Goal: Information Seeking & Learning: Find contact information

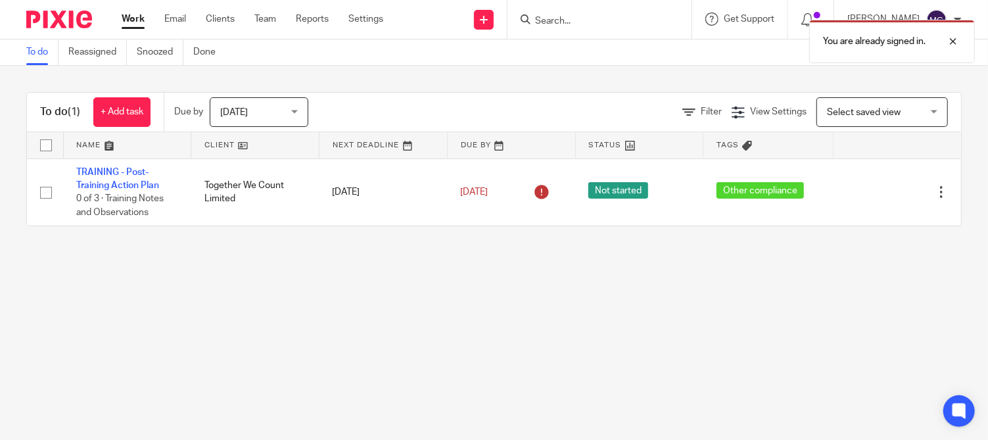
click at [597, 24] on div "You are already signed in." at bounding box center [734, 38] width 481 height 50
click at [563, 22] on div "You are already signed in." at bounding box center [734, 38] width 481 height 50
click at [563, 21] on input "Search" at bounding box center [593, 22] width 118 height 12
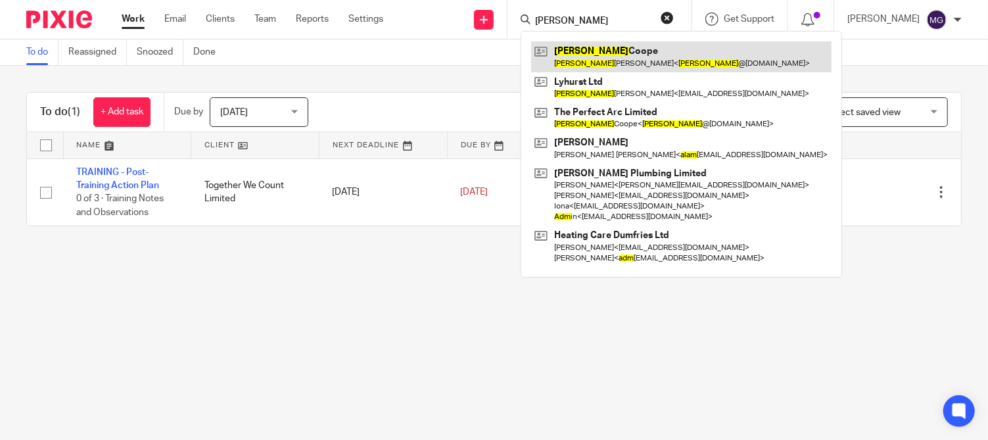
type input "[PERSON_NAME]"
click at [643, 51] on link at bounding box center [681, 56] width 300 height 30
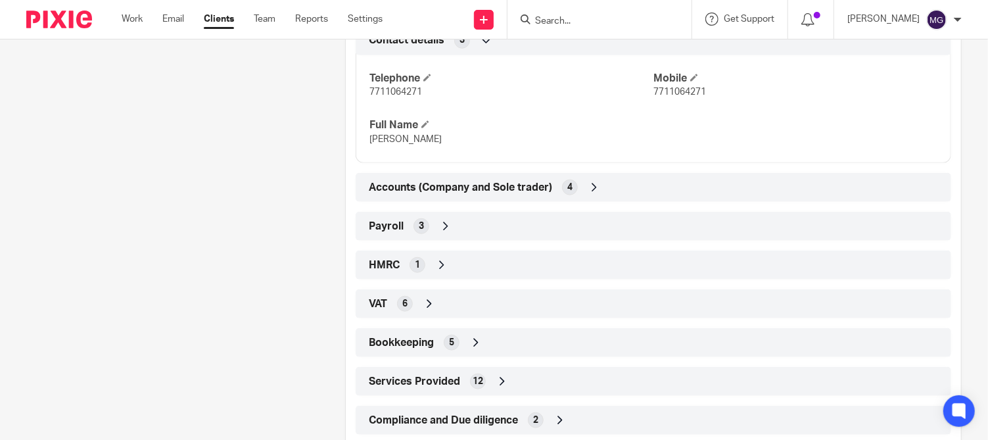
scroll to position [677, 0]
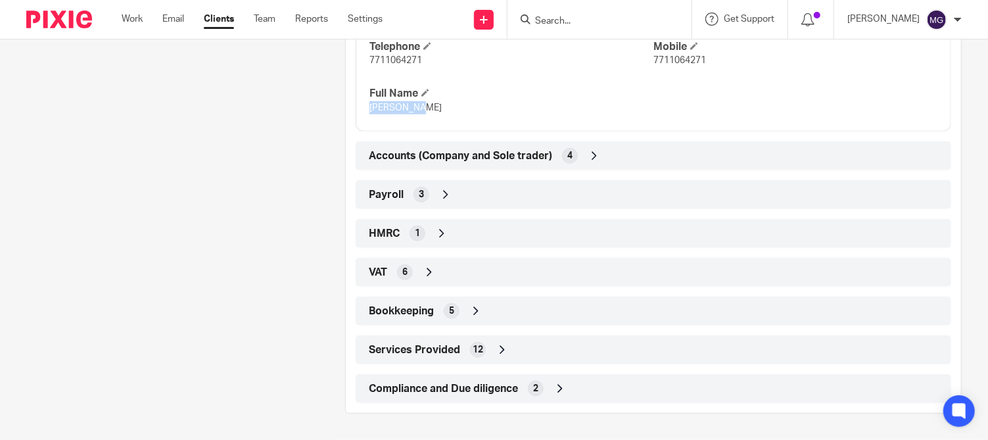
drag, startPoint x: 422, startPoint y: 109, endPoint x: 365, endPoint y: 105, distance: 57.4
click at [365, 105] on div "Telephone 7711064271 Mobile 7711064271 Full Name Adam Coope" at bounding box center [653, 73] width 595 height 118
copy span "[PERSON_NAME]"
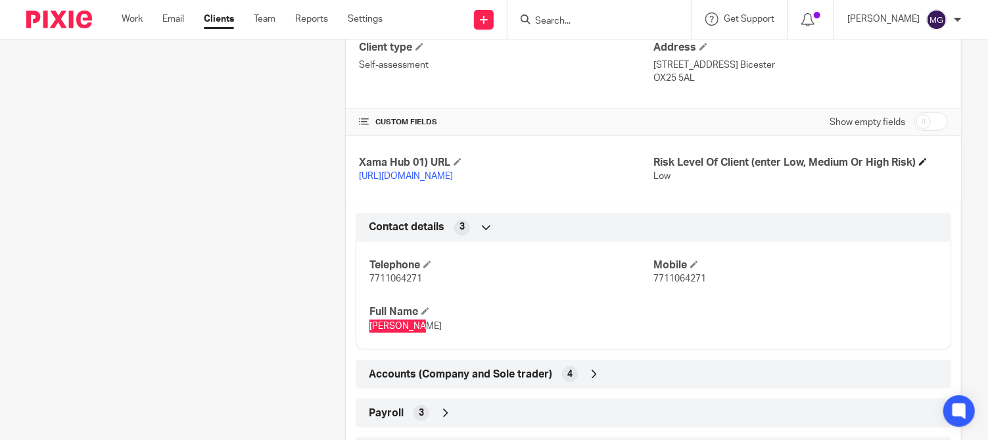
scroll to position [414, 0]
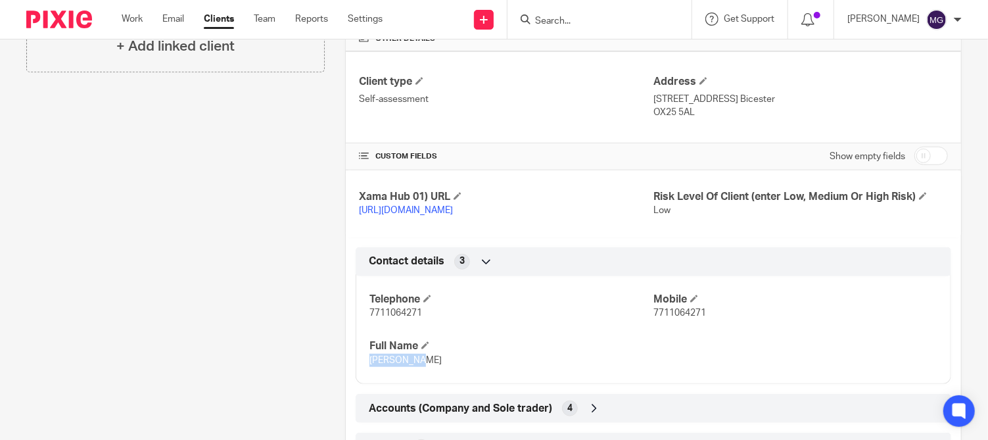
drag, startPoint x: 698, startPoint y: 112, endPoint x: 647, endPoint y: 96, distance: 53.8
click at [653, 96] on div "Address 13 Wellington, Road Upper Heyford Bicester OX25 5AL" at bounding box center [800, 97] width 294 height 44
copy div "13 Wellington, Road Upper Heyford Bicester OX25 5AL"
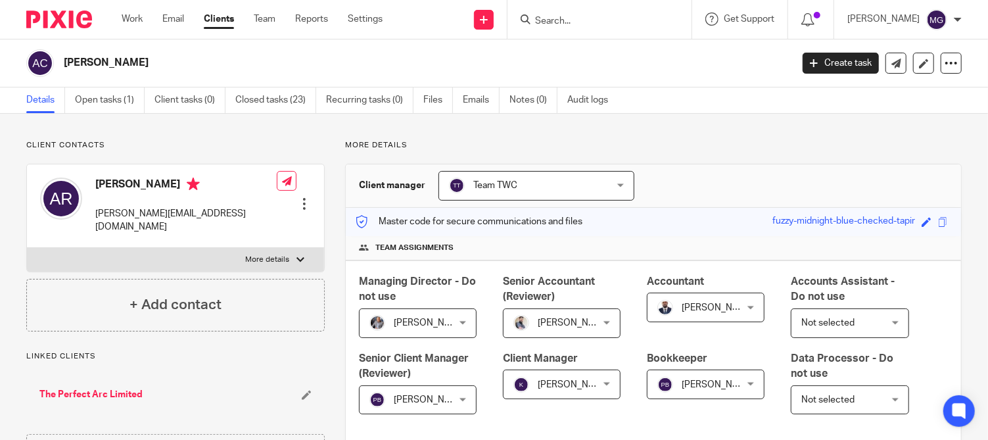
scroll to position [0, 0]
click at [120, 179] on h4 "Adam Richard" at bounding box center [185, 185] width 181 height 16
click at [115, 185] on h4 "Adam Richard" at bounding box center [185, 185] width 181 height 16
click at [590, 19] on input "Search" at bounding box center [593, 22] width 118 height 12
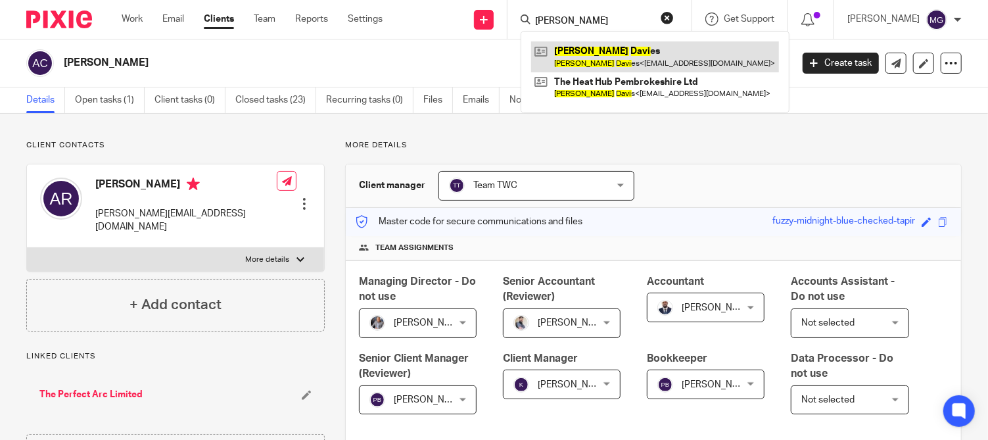
type input "lee davi"
click at [593, 44] on link at bounding box center [655, 56] width 248 height 30
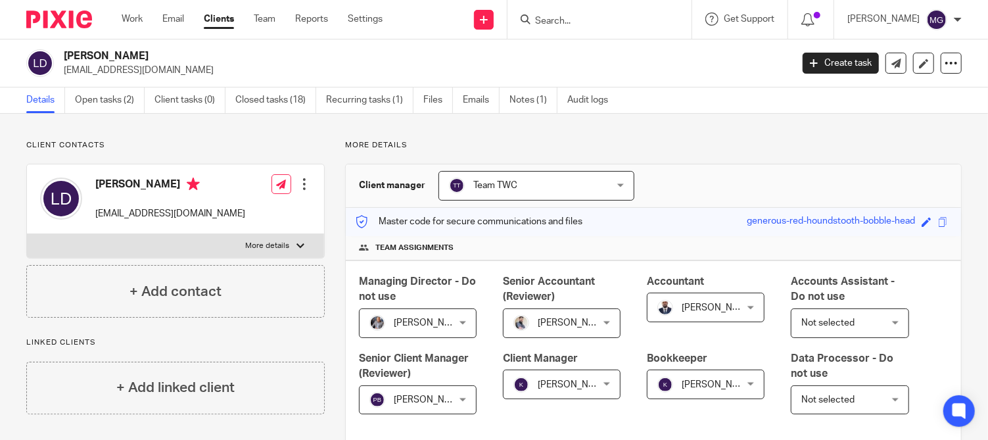
drag, startPoint x: 97, startPoint y: 47, endPoint x: 66, endPoint y: 48, distance: 31.6
click at [66, 48] on div "Lee Davies info@innovativegas.co.uk Create task Update from Companies House Exp…" at bounding box center [494, 63] width 988 height 48
copy h2 "[PERSON_NAME]"
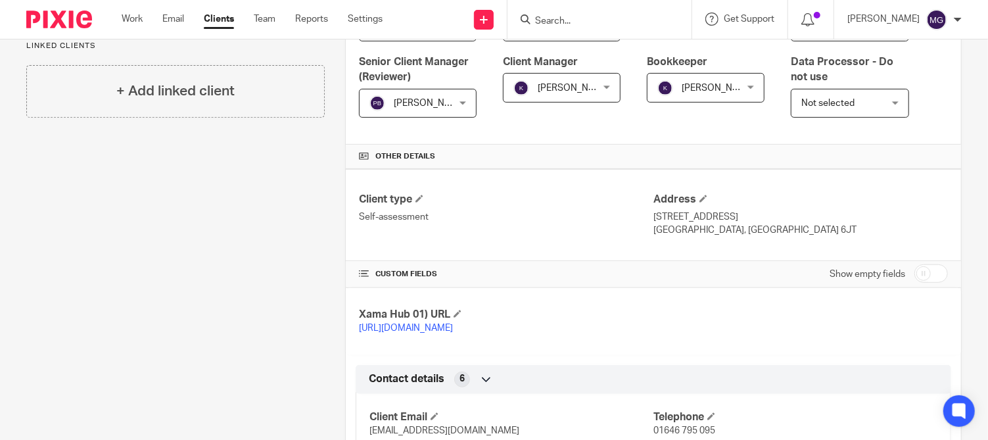
scroll to position [329, 0]
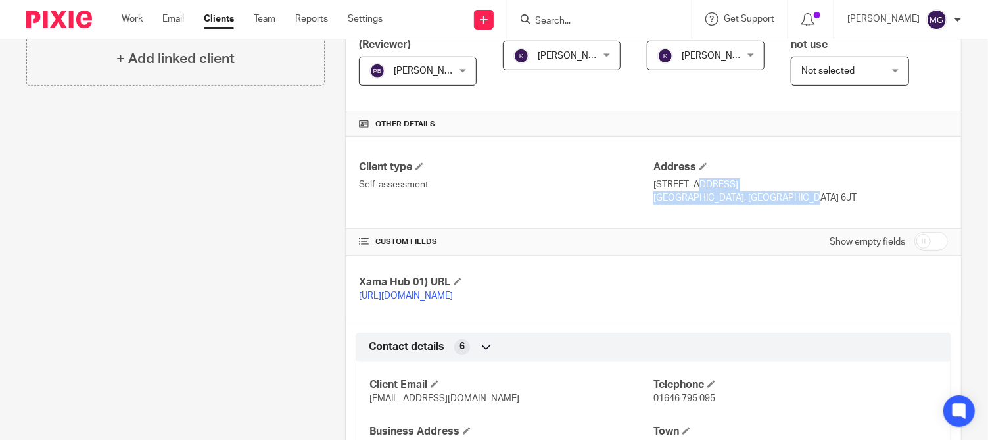
drag, startPoint x: 758, startPoint y: 195, endPoint x: 647, endPoint y: 178, distance: 112.3
click at [653, 178] on div "Address 34 King Street Pembroke Dock, SA72 6JT" at bounding box center [800, 182] width 294 height 44
copy div "34 King Street Pembroke Dock, SA72 6JT"
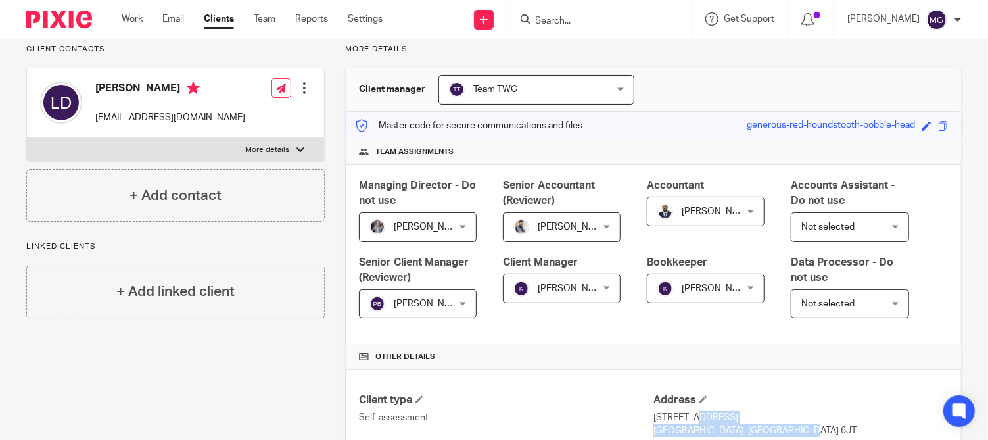
scroll to position [0, 0]
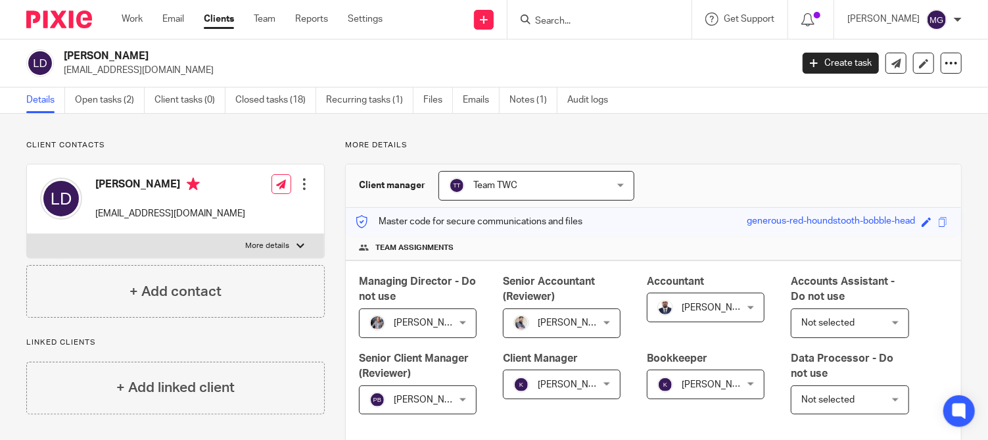
click at [613, 19] on input "Search" at bounding box center [593, 22] width 118 height 12
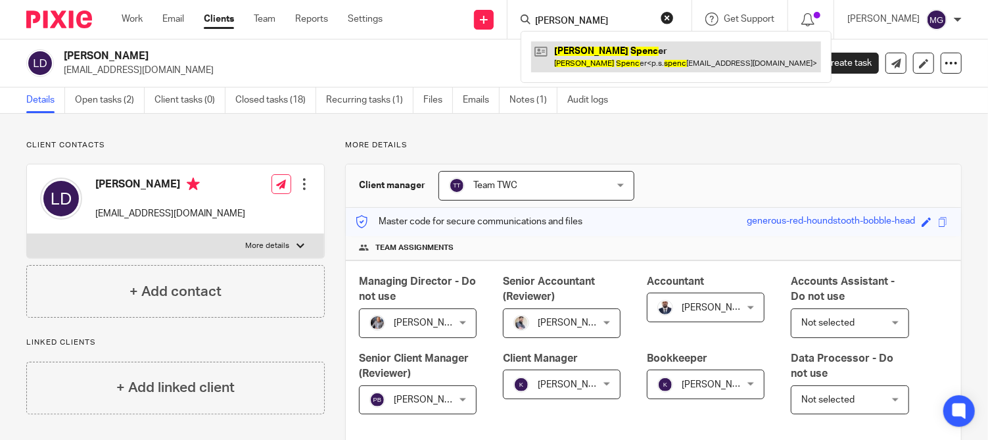
type input "peter spec"
click at [623, 64] on link at bounding box center [676, 56] width 290 height 30
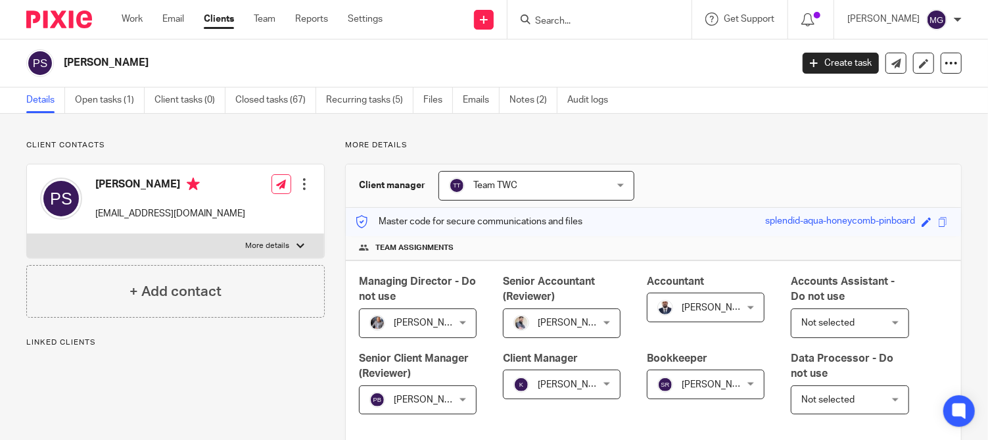
drag, startPoint x: 164, startPoint y: 181, endPoint x: 97, endPoint y: 187, distance: 67.3
click at [97, 187] on h4 "[PERSON_NAME]" at bounding box center [170, 185] width 150 height 16
copy h4 "[PERSON_NAME]"
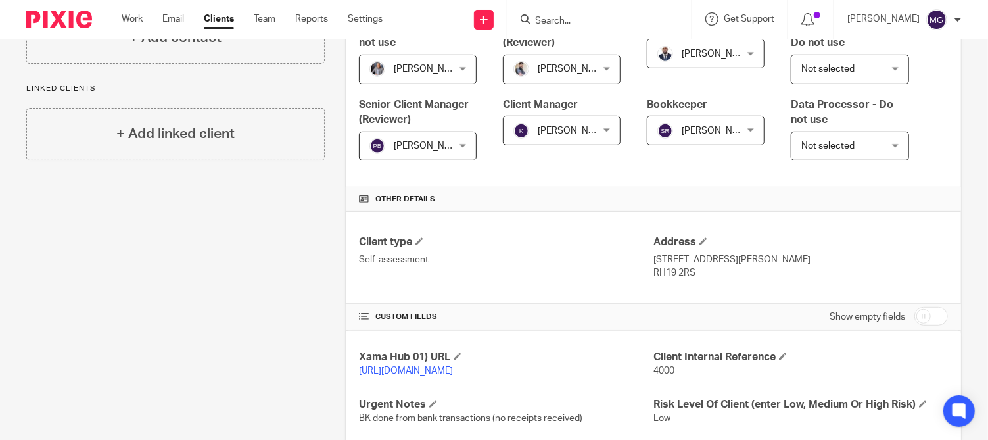
scroll to position [394, 0]
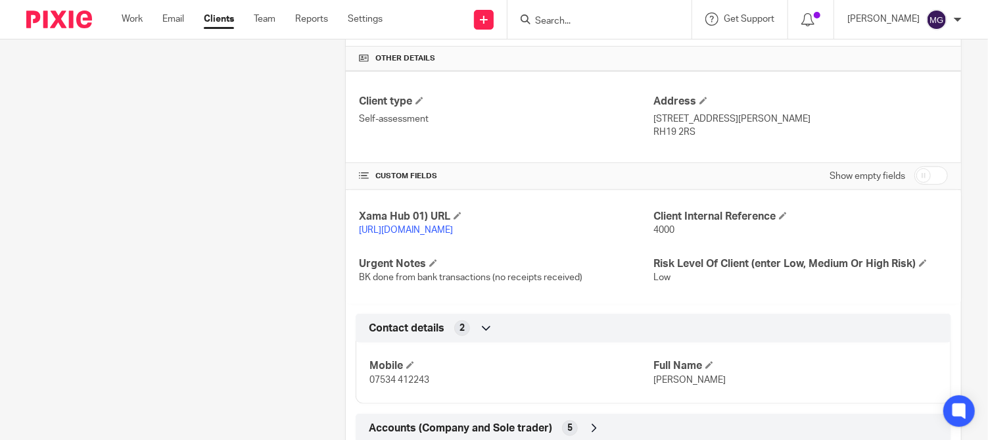
drag, startPoint x: 700, startPoint y: 134, endPoint x: 647, endPoint y: 118, distance: 55.5
click at [653, 118] on div "Address 1 Browns Wood, East Grinstead, West Sussex RH19 2RS" at bounding box center [800, 117] width 294 height 44
copy div "1 Browns Wood, East Grinstead, West Sussex RH19 2RS"
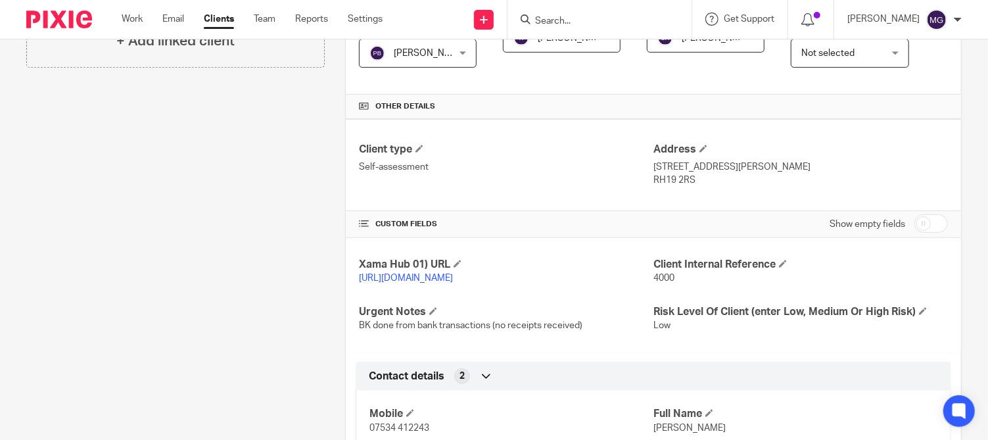
scroll to position [131, 0]
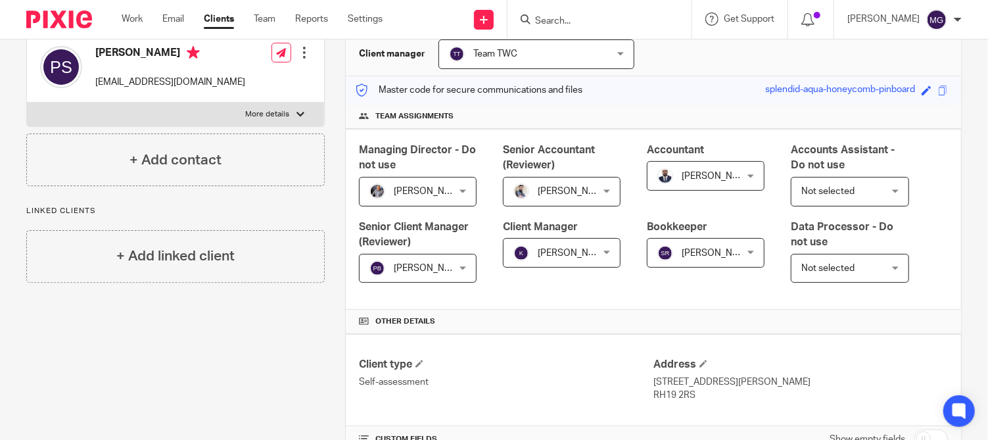
click at [602, 19] on input "Search" at bounding box center [593, 22] width 118 height 12
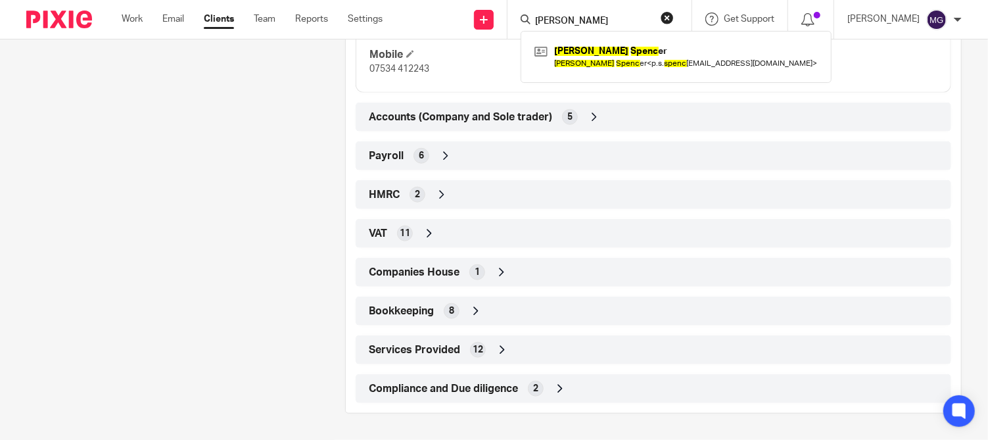
scroll to position [716, 0]
type input "peter spec"
click at [535, 120] on span "Accounts (Company and Sole trader)" at bounding box center [460, 117] width 183 height 14
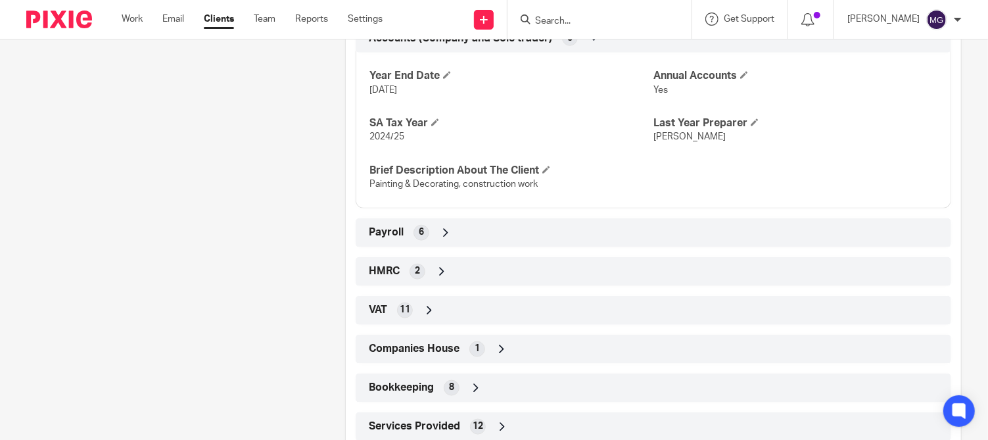
scroll to position [847, 0]
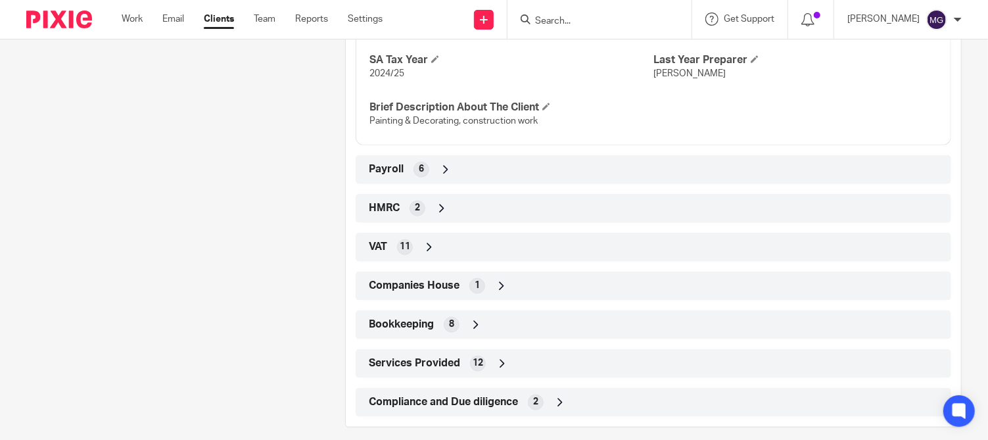
click at [427, 181] on div "Payroll 6" at bounding box center [653, 169] width 576 height 22
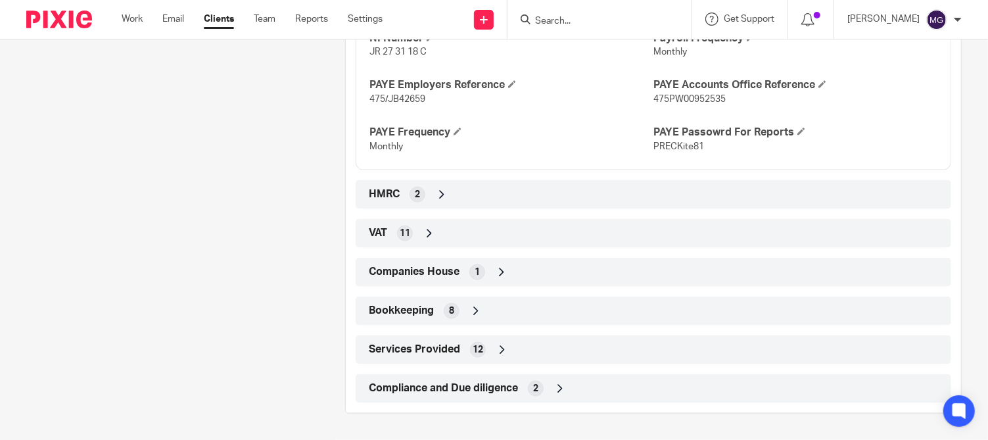
scroll to position [1026, 0]
click at [435, 200] on icon at bounding box center [441, 194] width 13 height 13
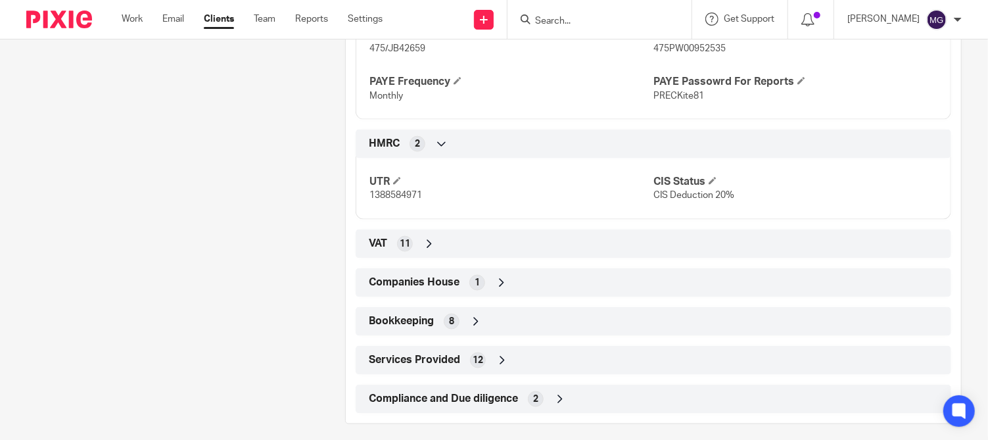
scroll to position [1087, 0]
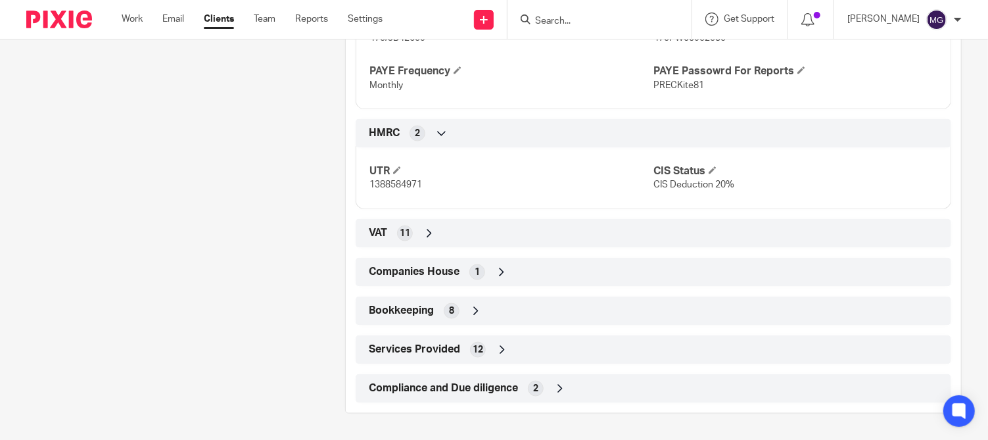
click at [438, 237] on div "VAT 11" at bounding box center [653, 233] width 576 height 22
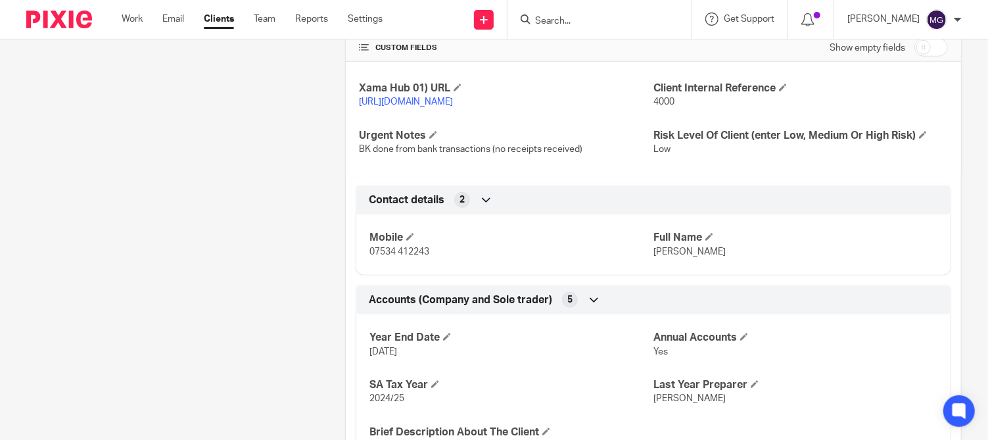
scroll to position [526, 0]
